Goal: Information Seeking & Learning: Learn about a topic

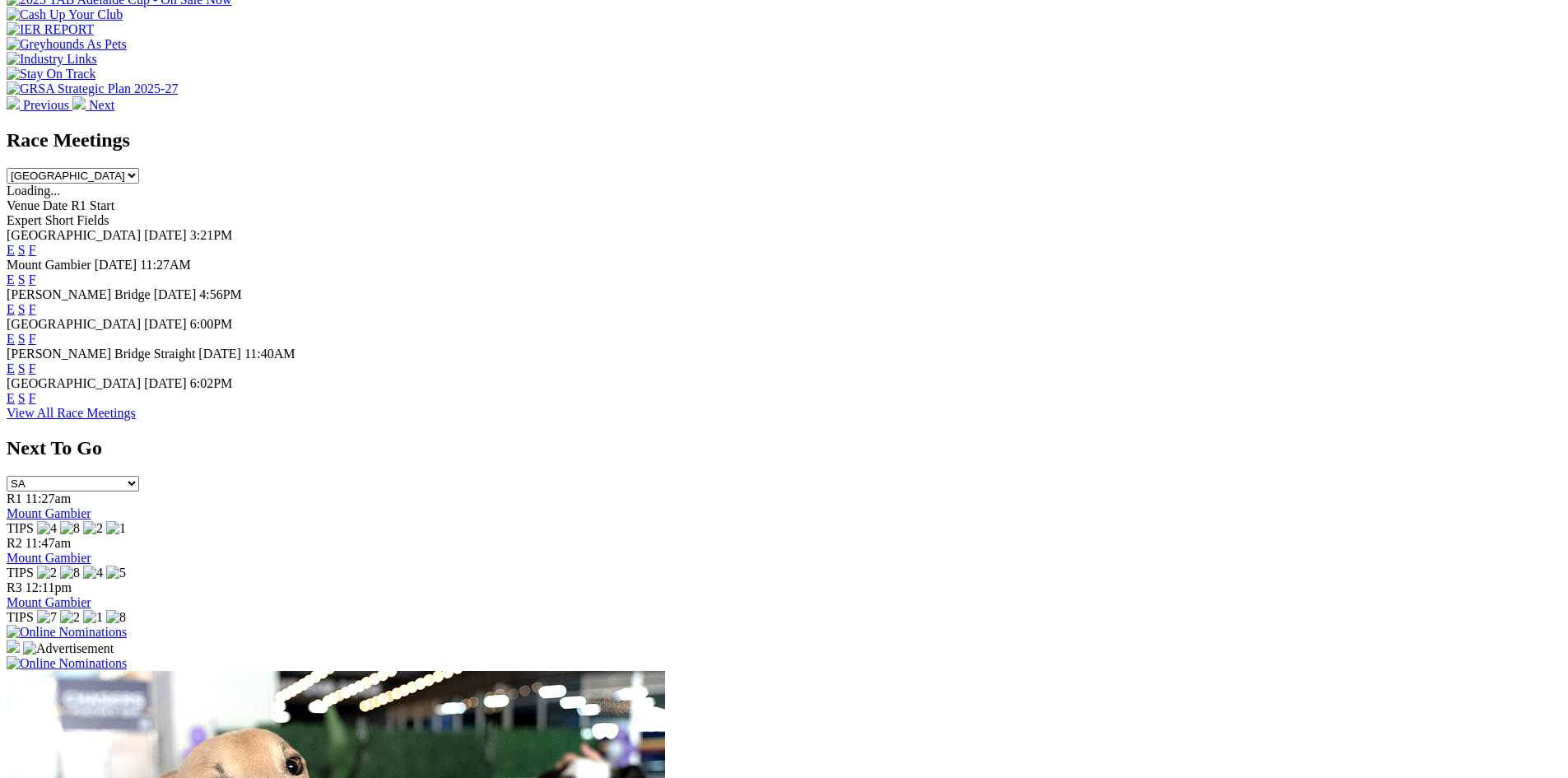
scroll to position [658, 0]
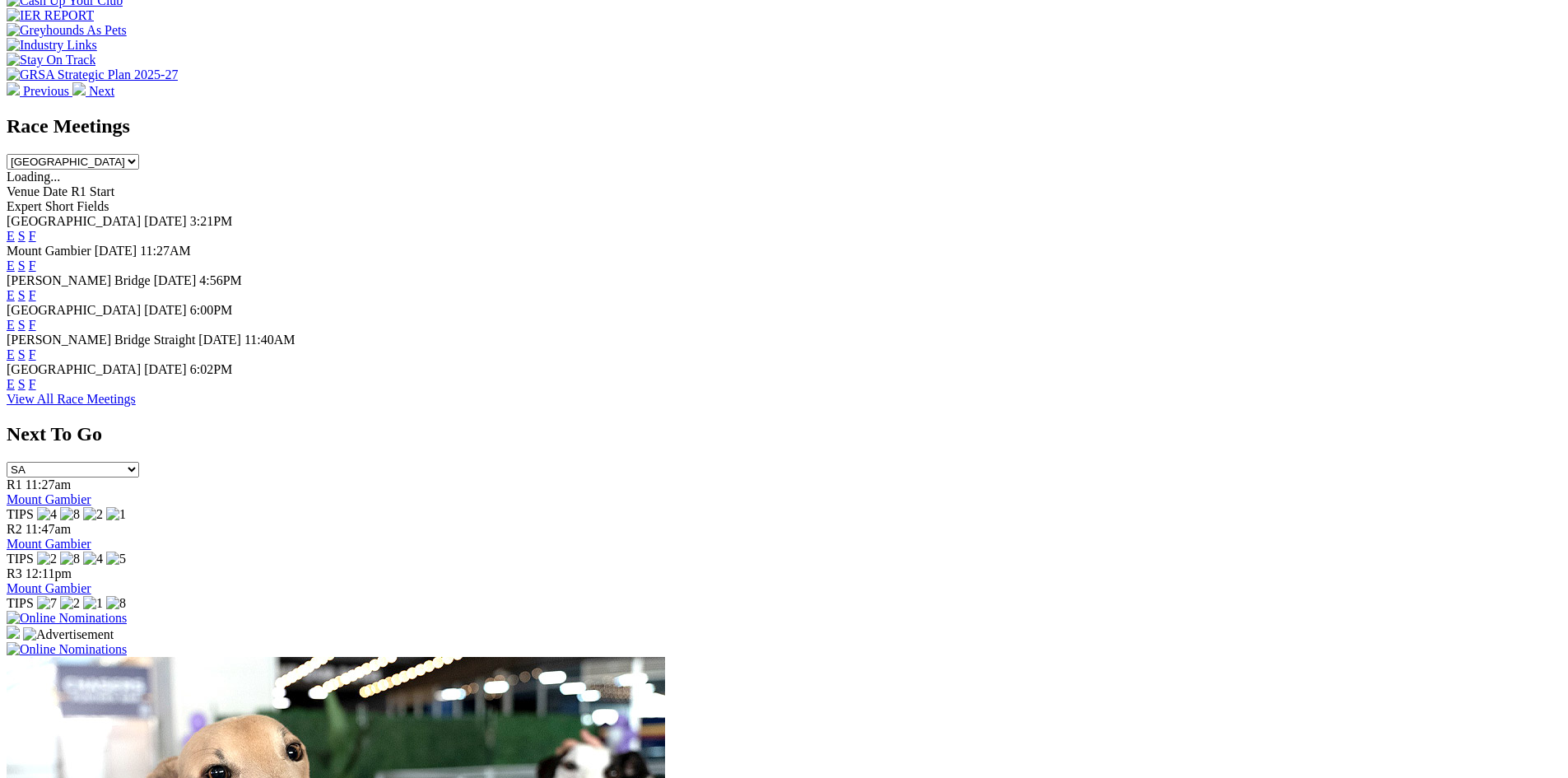
click at [136, 406] on link "View All Race Meetings" at bounding box center [72, 399] width 130 height 14
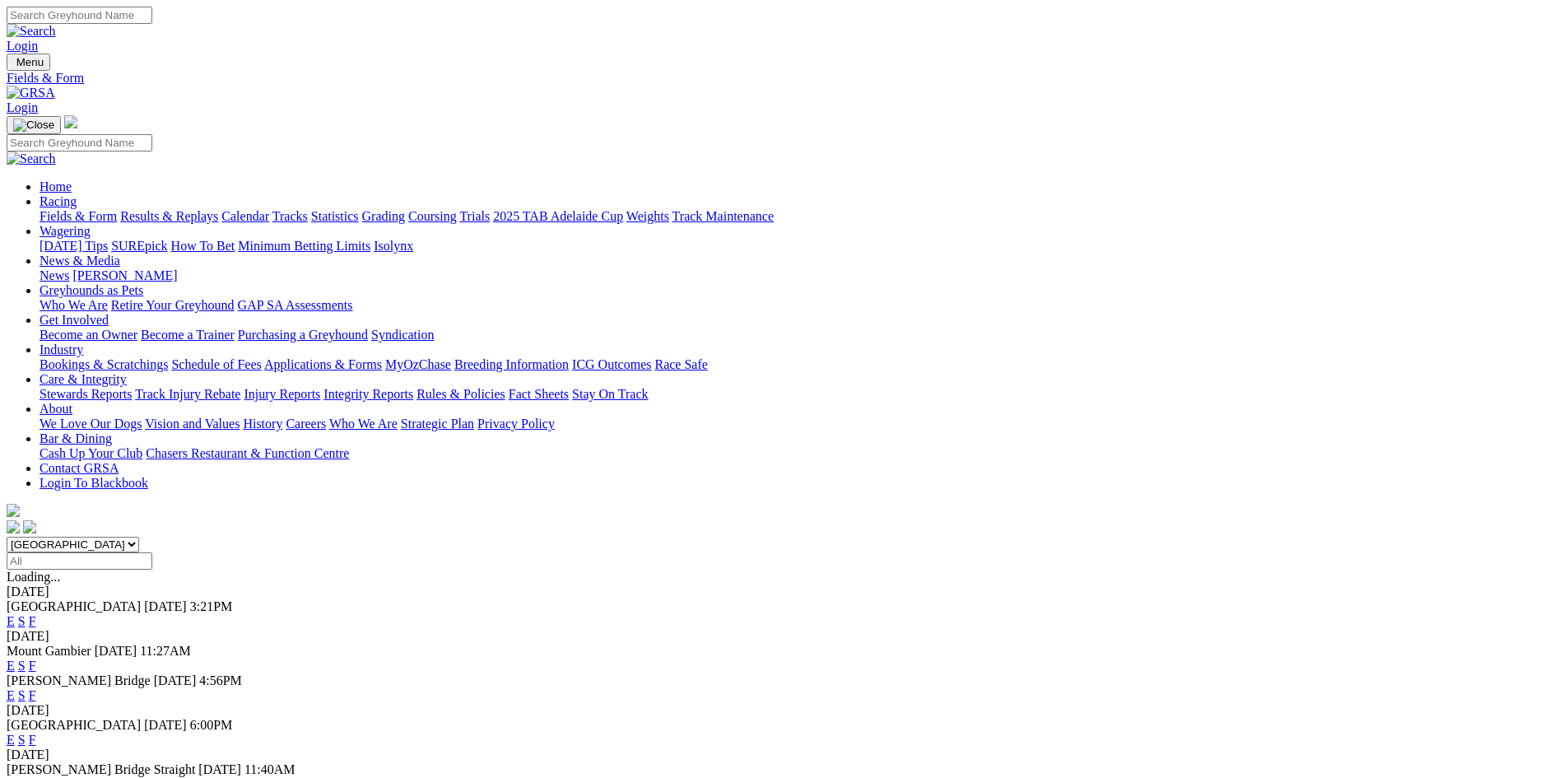
click at [139, 537] on select "South Australia New South Wales Northern Territory Queensland Tasmania Victoria…" at bounding box center [73, 545] width 133 height 16
select select "[GEOGRAPHIC_DATA]"
click at [139, 537] on select "South Australia New South Wales Northern Territory Queensland Tasmania Victoria…" at bounding box center [73, 545] width 133 height 16
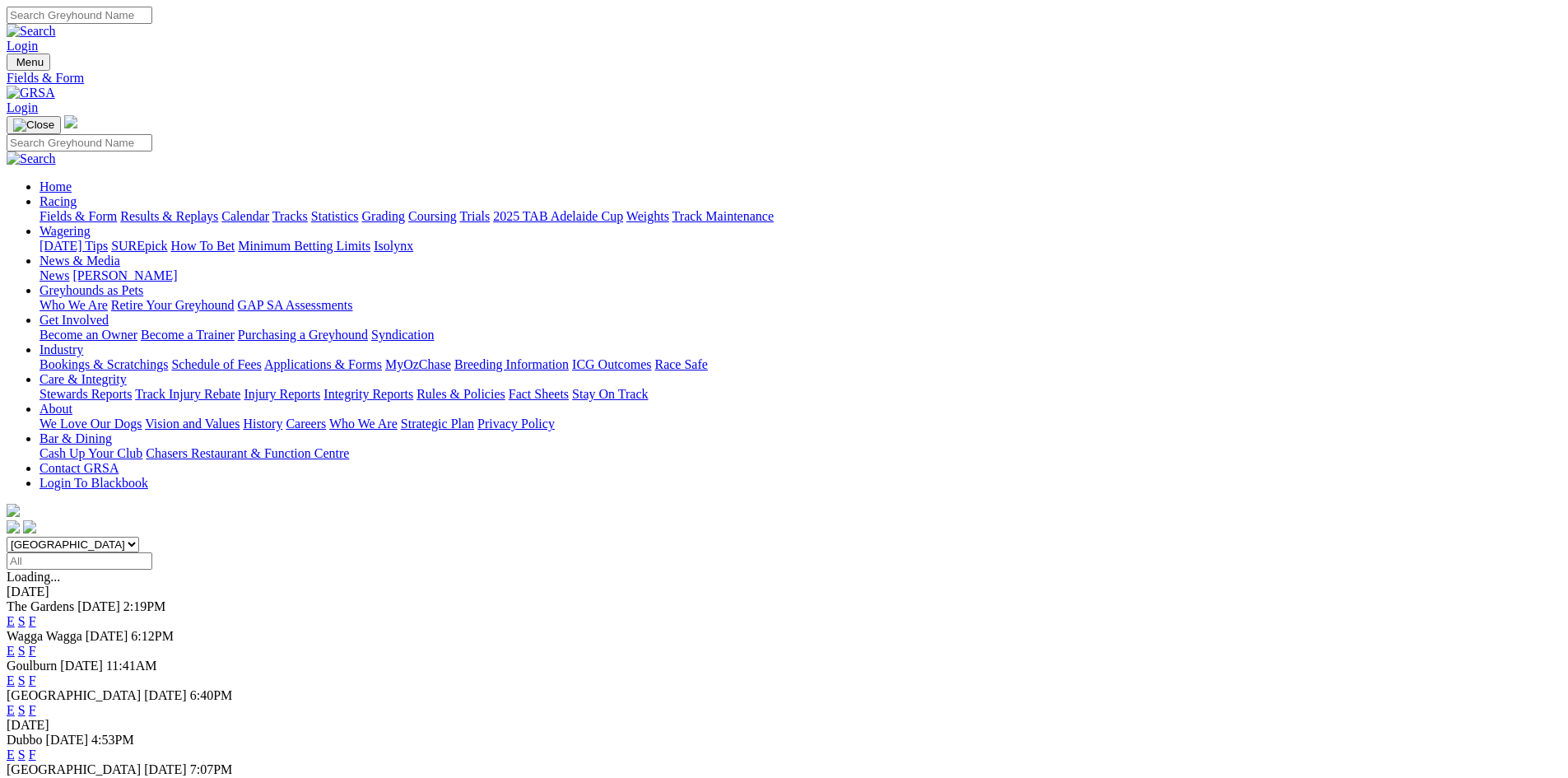
click at [139, 537] on select "South Australia New South Wales Northern Territory Queensland Tasmania Victoria…" at bounding box center [73, 545] width 133 height 16
click at [141, 688] on span "Richmond" at bounding box center [74, 695] width 135 height 14
click at [187, 688] on span "[DATE]" at bounding box center [165, 695] width 43 height 14
click at [36, 703] on link "F" at bounding box center [32, 710] width 7 height 14
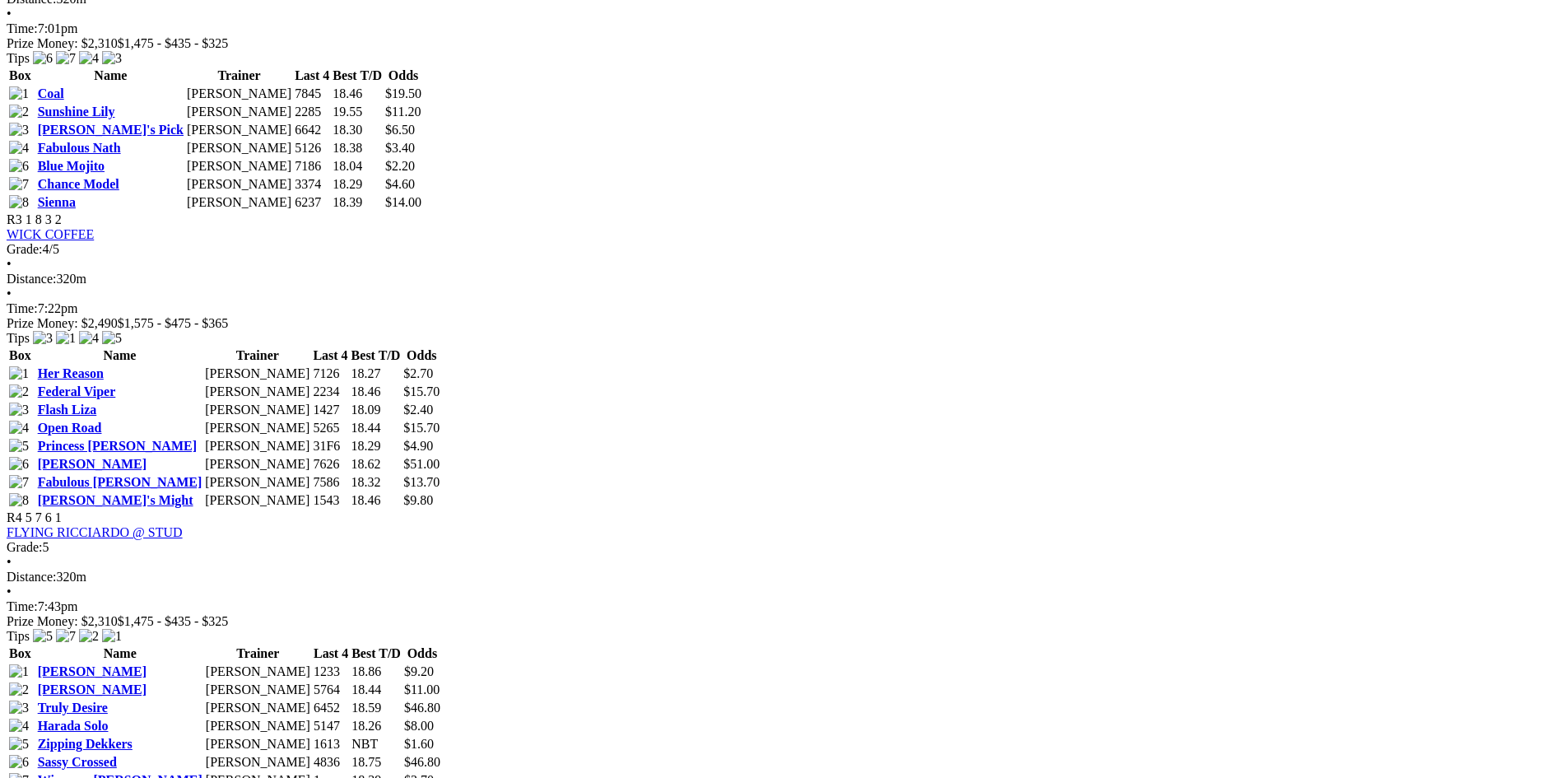
scroll to position [1235, 0]
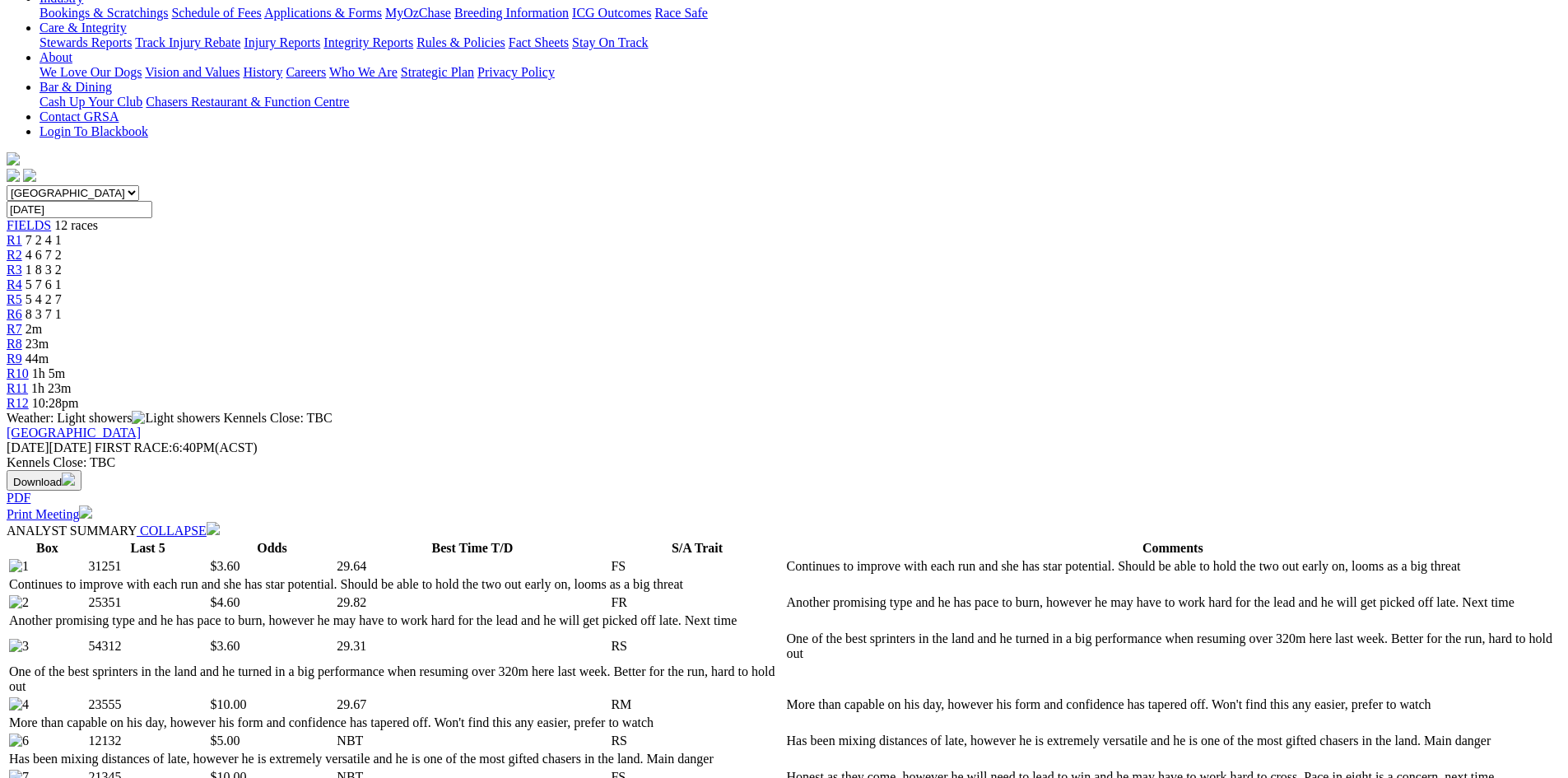
scroll to position [412, 0]
